Goal: Register for event/course

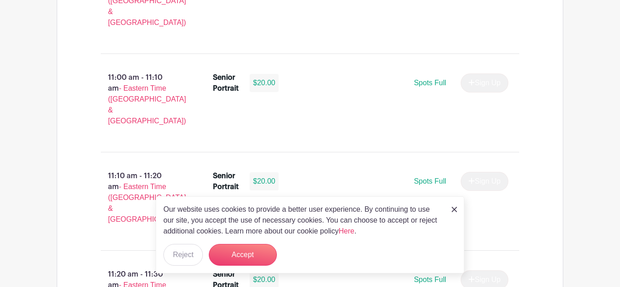
scroll to position [1835, 0]
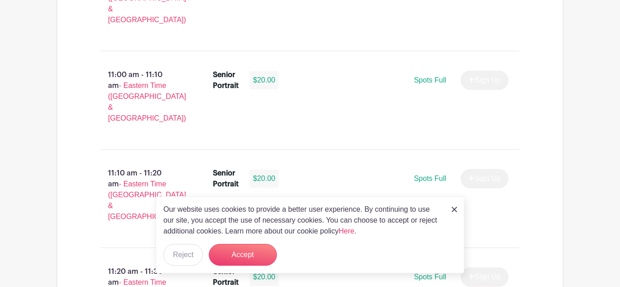
click at [455, 208] on img at bounding box center [454, 209] width 5 height 5
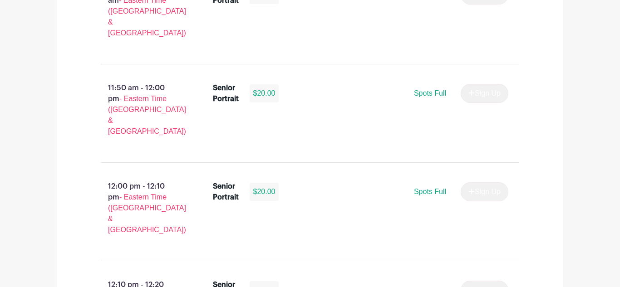
scroll to position [2315, 0]
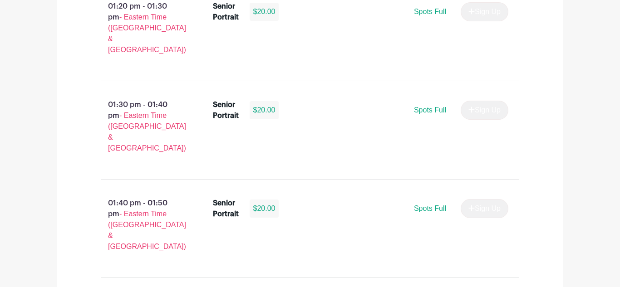
scroll to position [3281, 0]
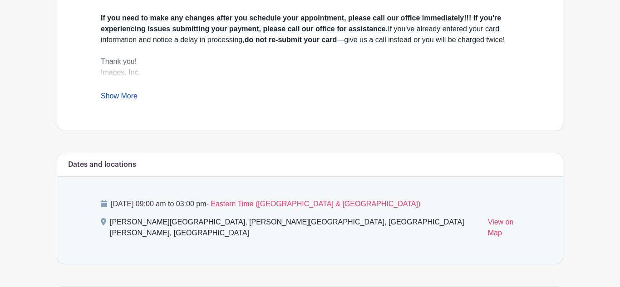
scroll to position [383, 0]
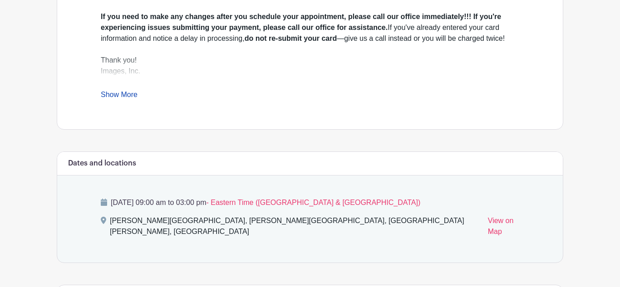
click at [229, 216] on div "[PERSON_NAME][GEOGRAPHIC_DATA], [PERSON_NAME][GEOGRAPHIC_DATA], [GEOGRAPHIC_DAT…" at bounding box center [295, 228] width 371 height 25
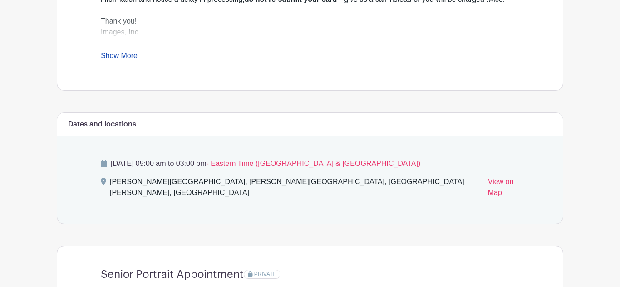
scroll to position [444, 0]
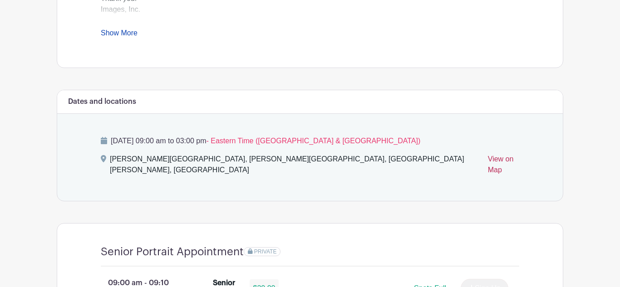
click at [488, 154] on link "View on Map" at bounding box center [503, 166] width 31 height 25
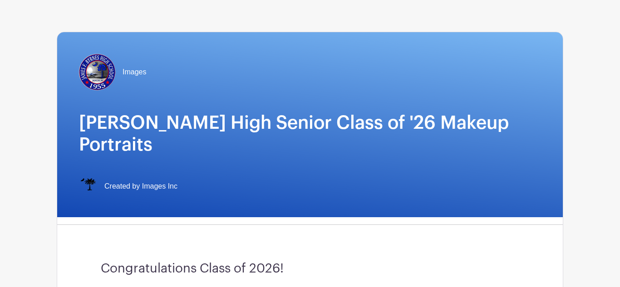
scroll to position [0, 0]
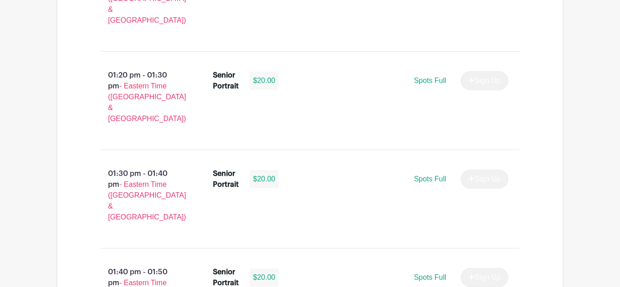
scroll to position [3282, 0]
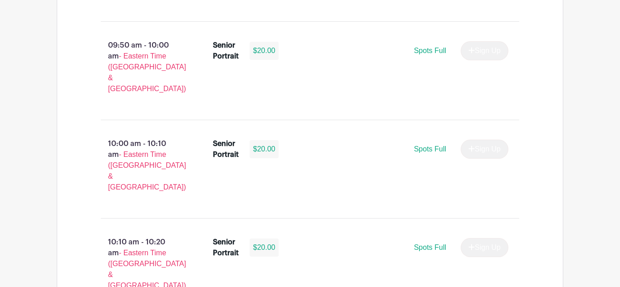
scroll to position [1163, 0]
